Goal: Navigation & Orientation: Go to known website

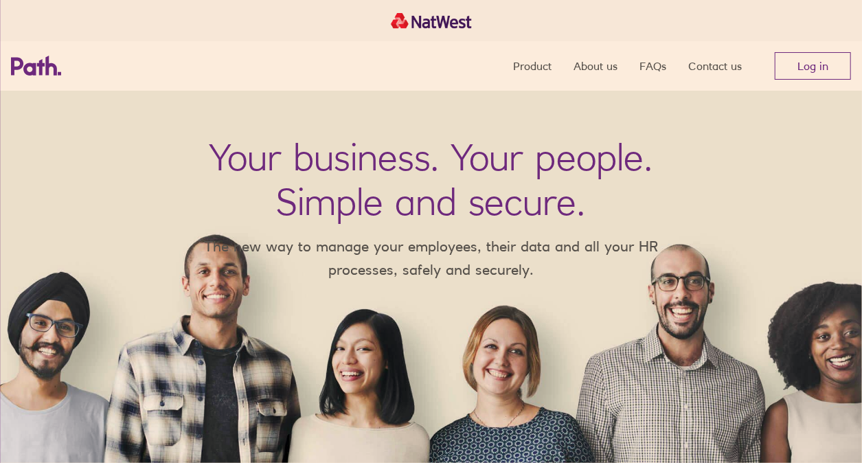
click at [792, 44] on nav "Product About us FAQs Contact us Log in" at bounding box center [682, 65] width 338 height 49
click at [801, 71] on link "Log in" at bounding box center [813, 65] width 76 height 27
click at [793, 71] on link "Log in" at bounding box center [813, 65] width 76 height 27
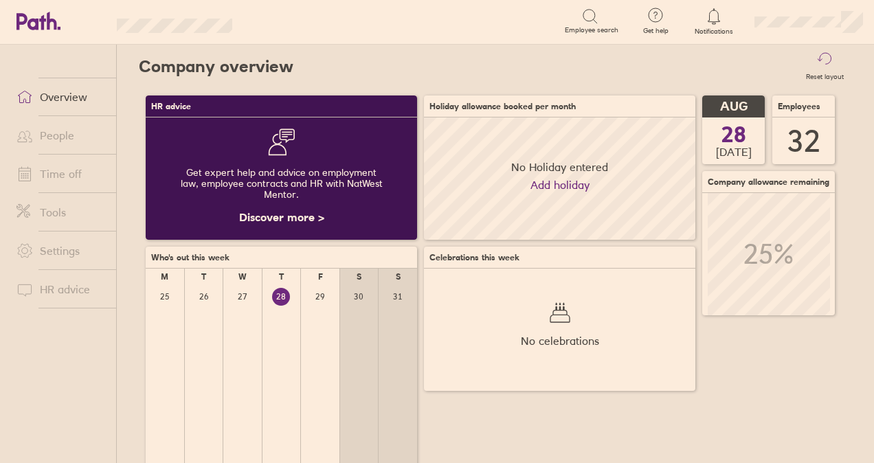
scroll to position [122, 271]
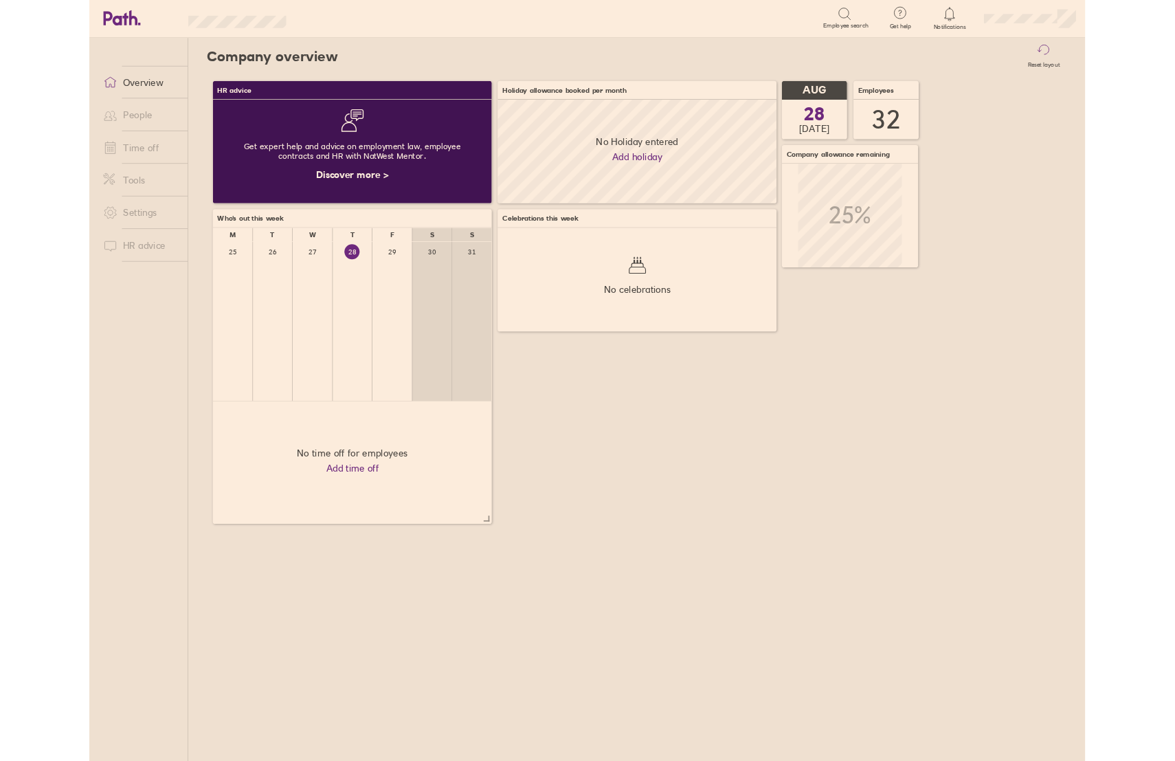
scroll to position [122, 329]
